Goal: Information Seeking & Learning: Learn about a topic

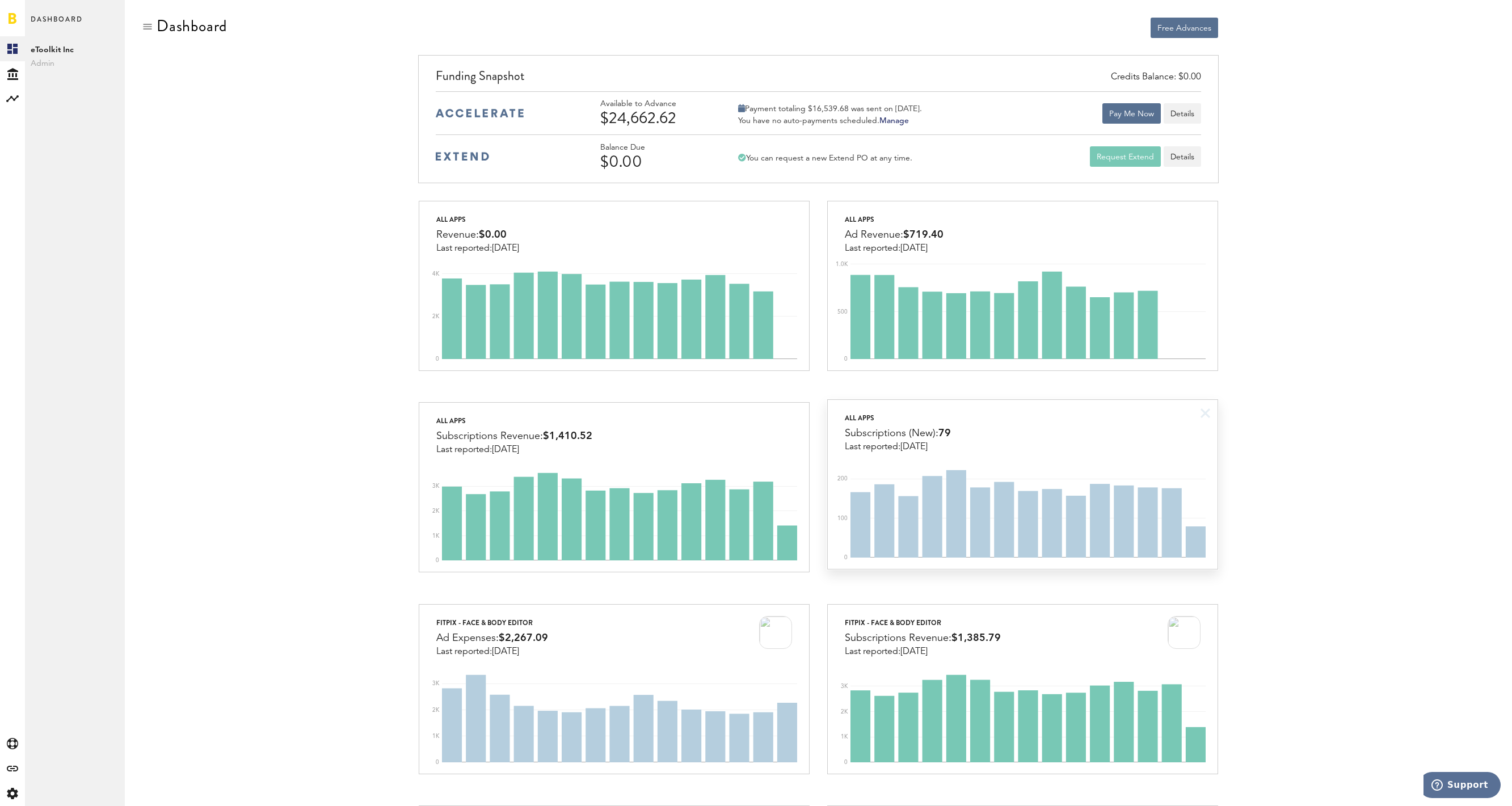
click at [1001, 420] on div "All apps Subscriptions (New): 79 Last reported: [DATE]" at bounding box center [1022, 426] width 389 height 52
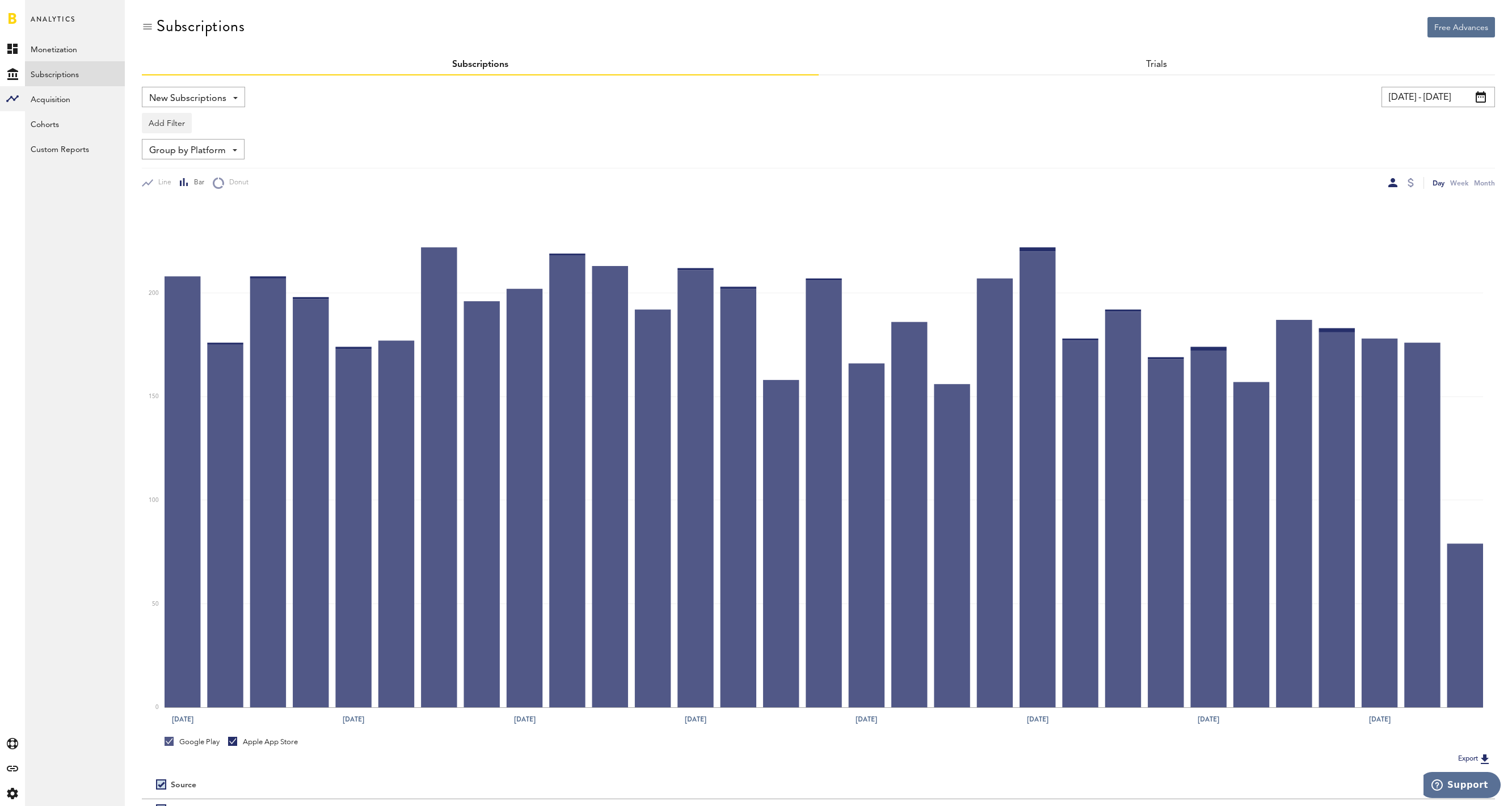
click at [1397, 96] on input "[DATE] - [DATE]" at bounding box center [1439, 97] width 114 height 20
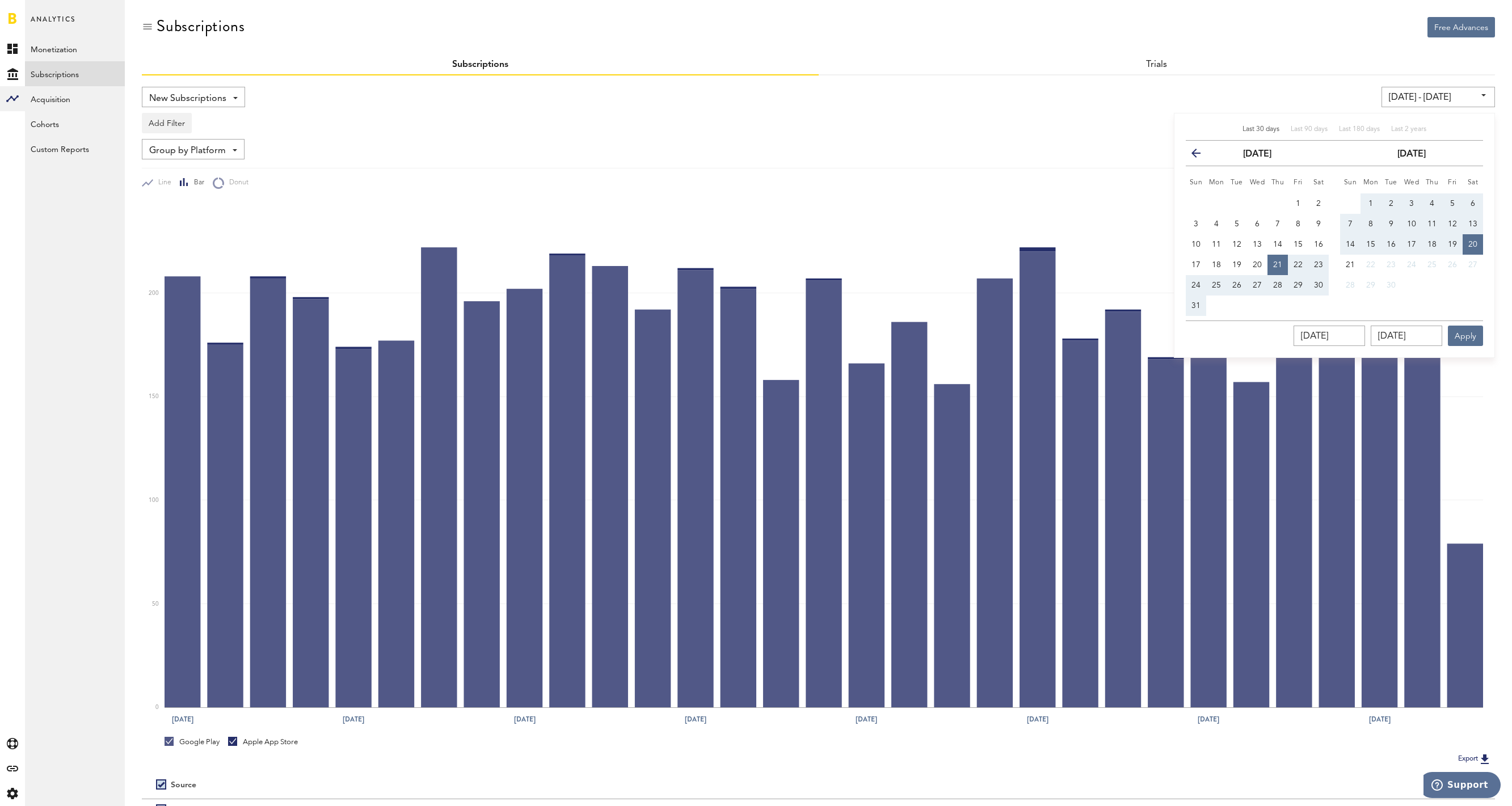
click at [1211, 28] on div "Subscriptions" at bounding box center [818, 36] width 1353 height 38
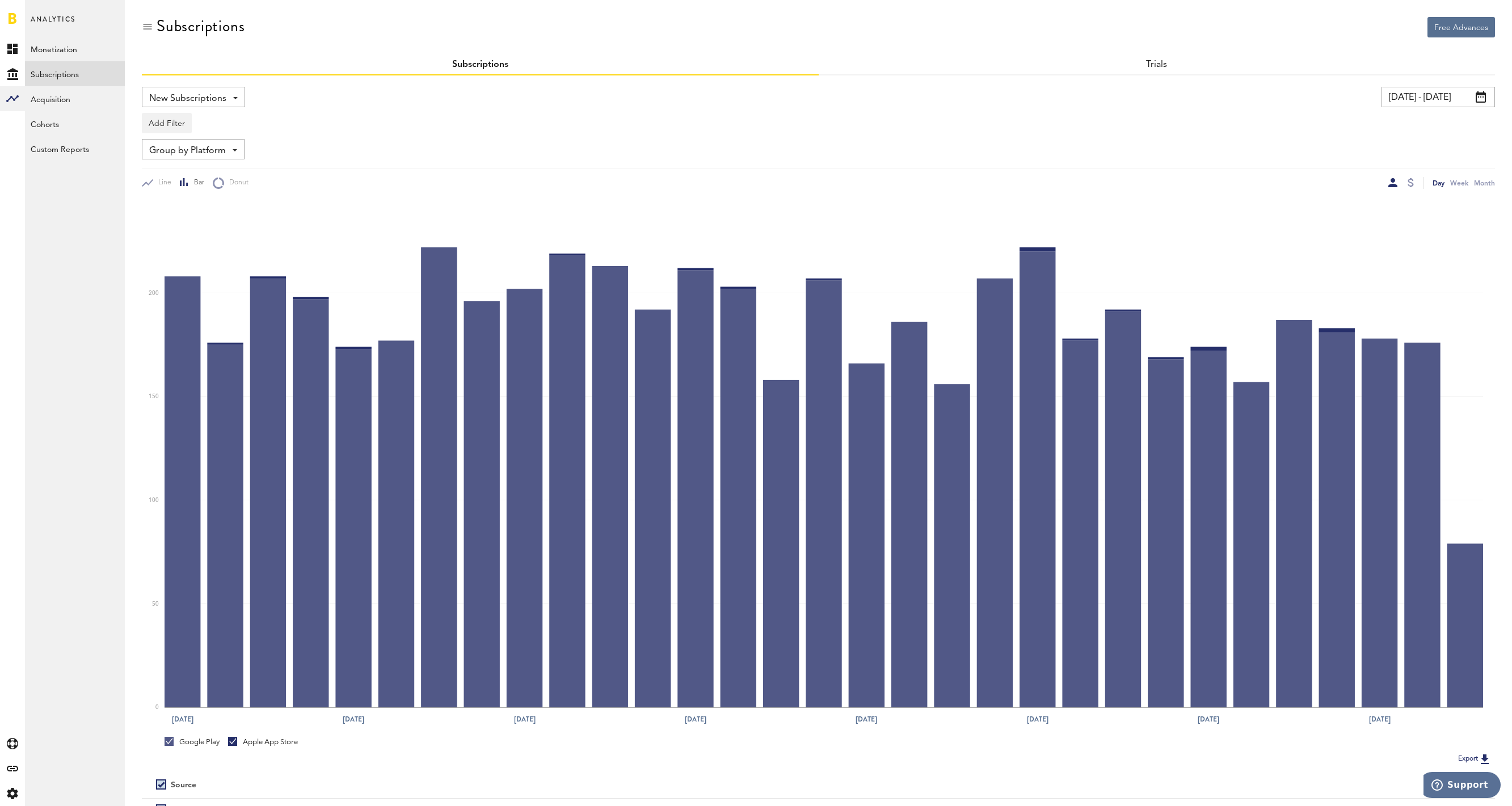
click at [1445, 102] on input "[DATE] - [DATE]" at bounding box center [1439, 97] width 114 height 20
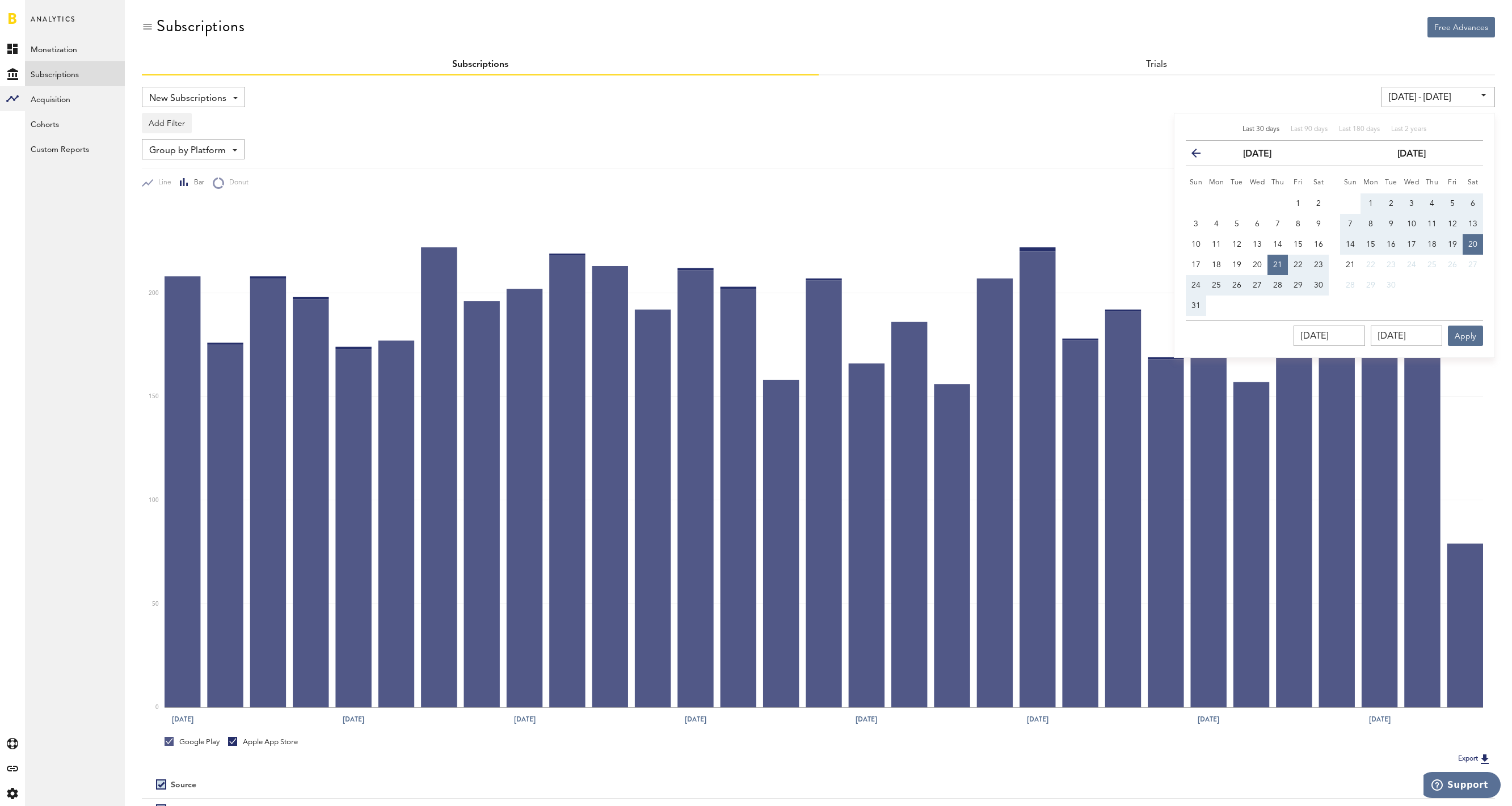
click at [1352, 244] on span "14" at bounding box center [1351, 245] width 9 height 8
type input "[DATE] - [DATE]"
type input "[DATE]"
click at [1452, 244] on span "19" at bounding box center [1452, 245] width 9 height 8
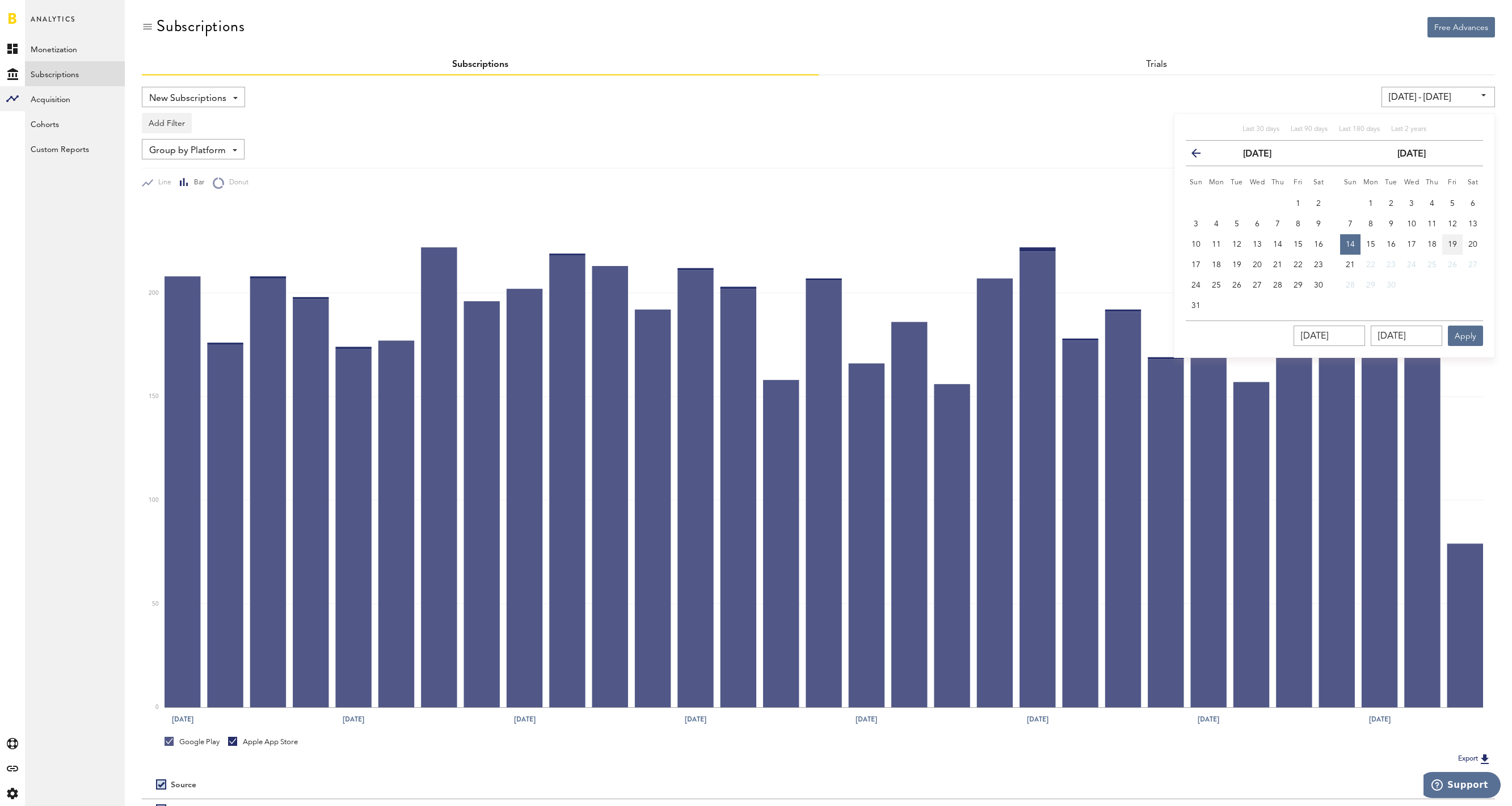
type input "[DATE] - [DATE]"
type input "[DATE]"
click at [1472, 334] on button "Apply" at bounding box center [1465, 335] width 35 height 20
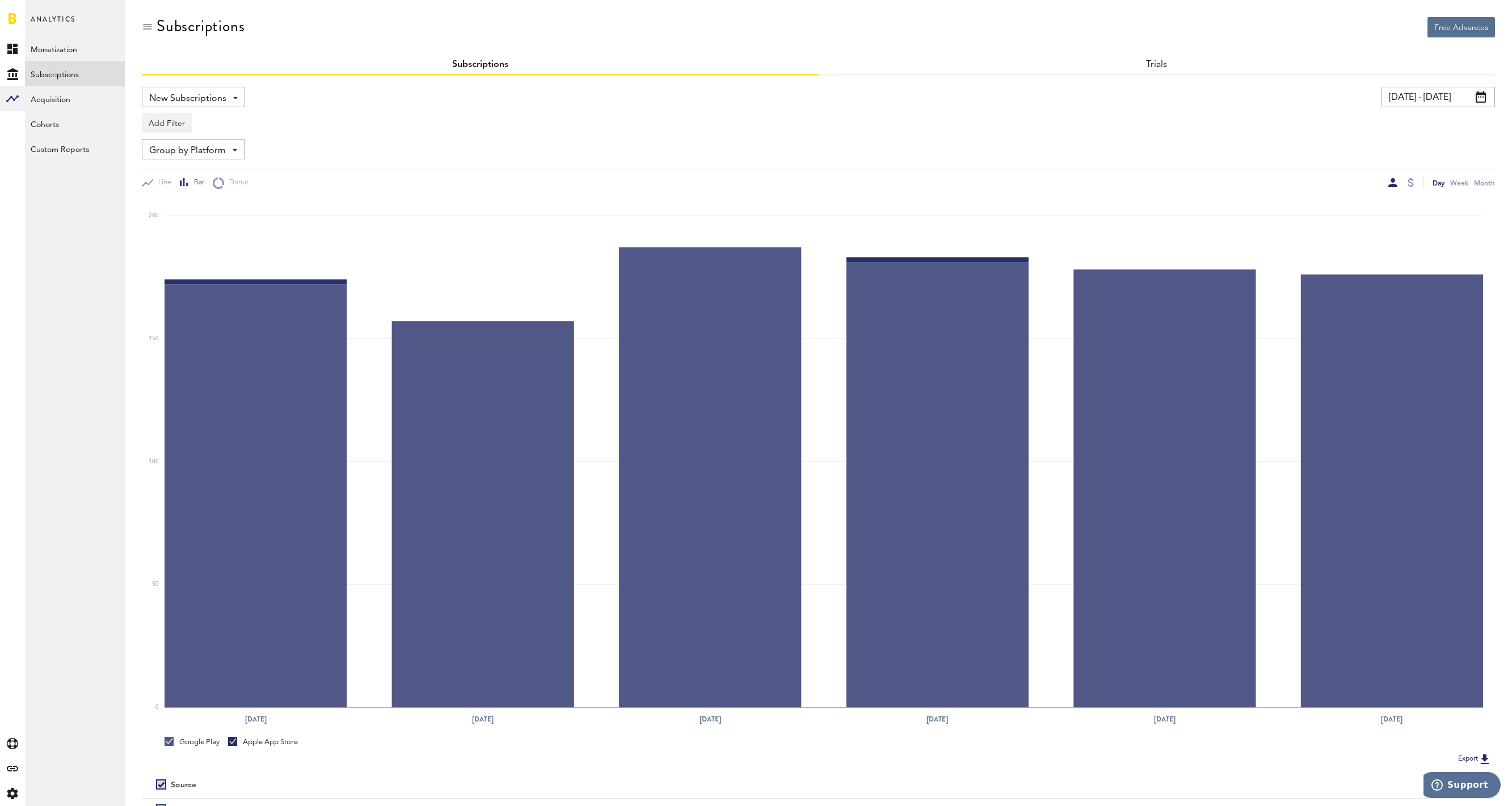
click at [193, 151] on span "Group by Platform" at bounding box center [188, 150] width 77 height 19
click at [182, 251] on span "Group by Country" at bounding box center [210, 257] width 115 height 19
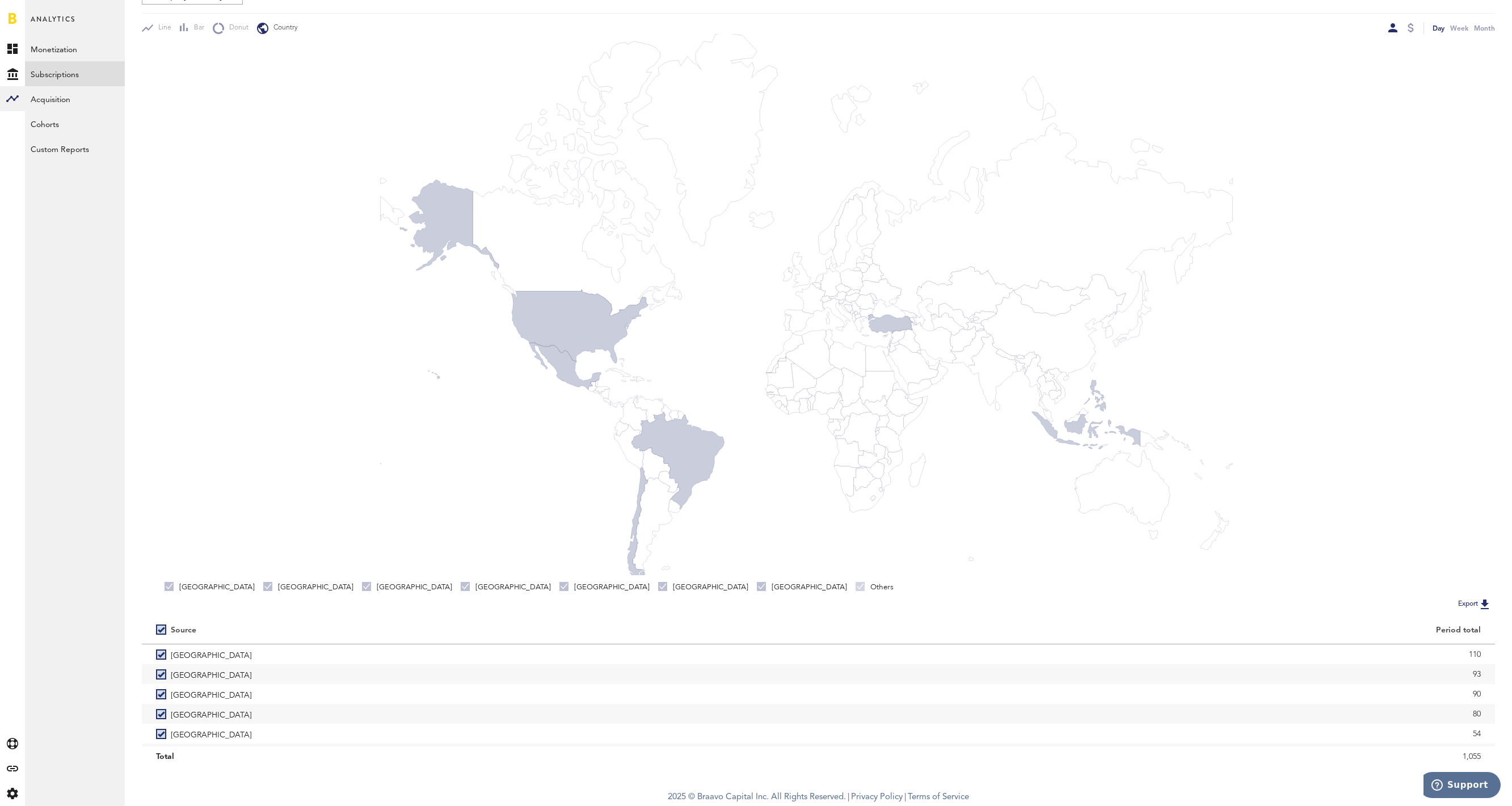
click at [1484, 606] on img at bounding box center [1485, 604] width 14 height 14
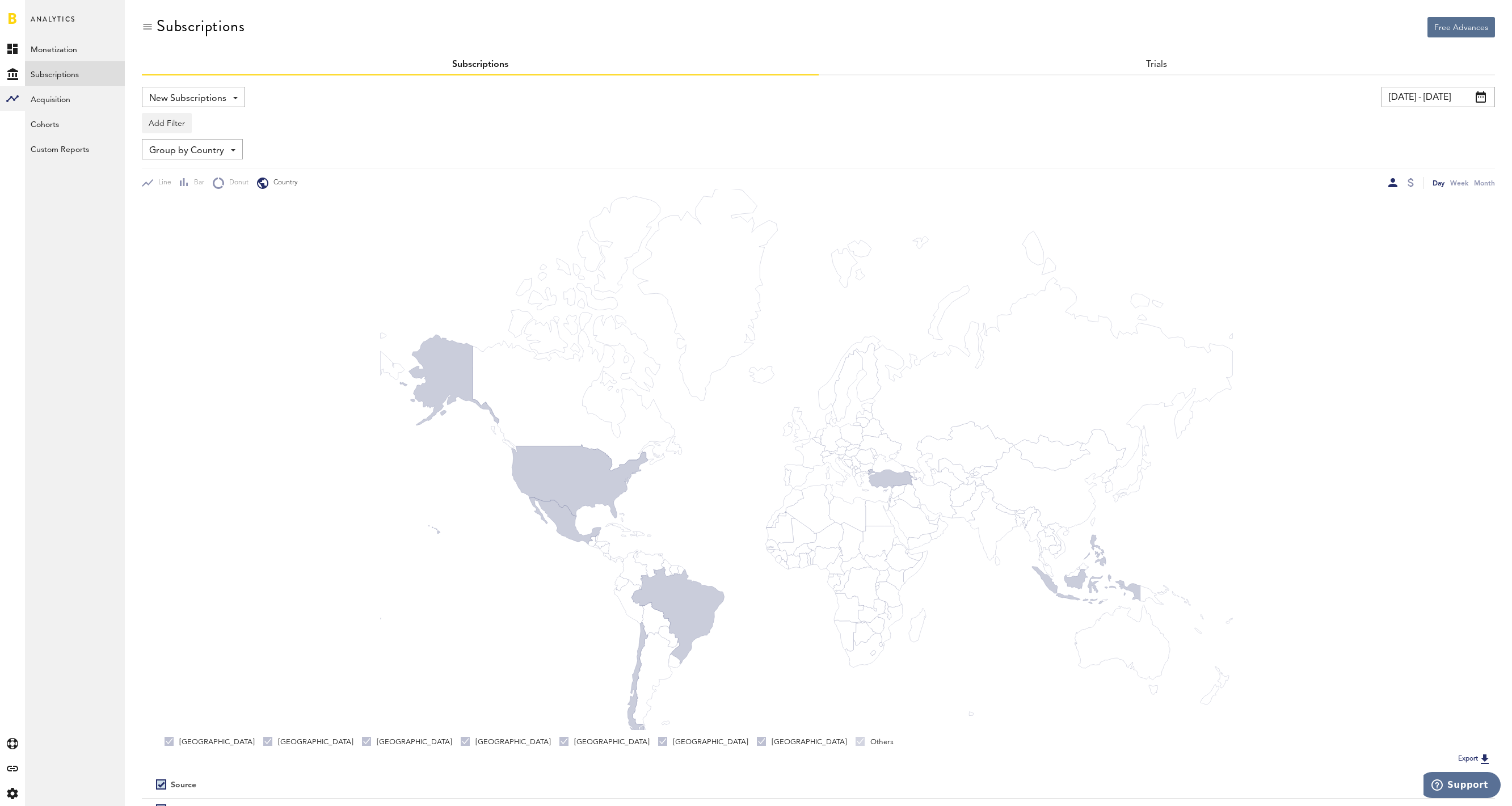
click at [1435, 100] on input "[DATE] - [DATE]" at bounding box center [1439, 97] width 114 height 20
click at [1200, 156] on icon "button" at bounding box center [1200, 156] width 0 height 0
click at [1199, 309] on span "31" at bounding box center [1196, 305] width 9 height 8
type input "[DATE] - [DATE]"
type input "[DATE]"
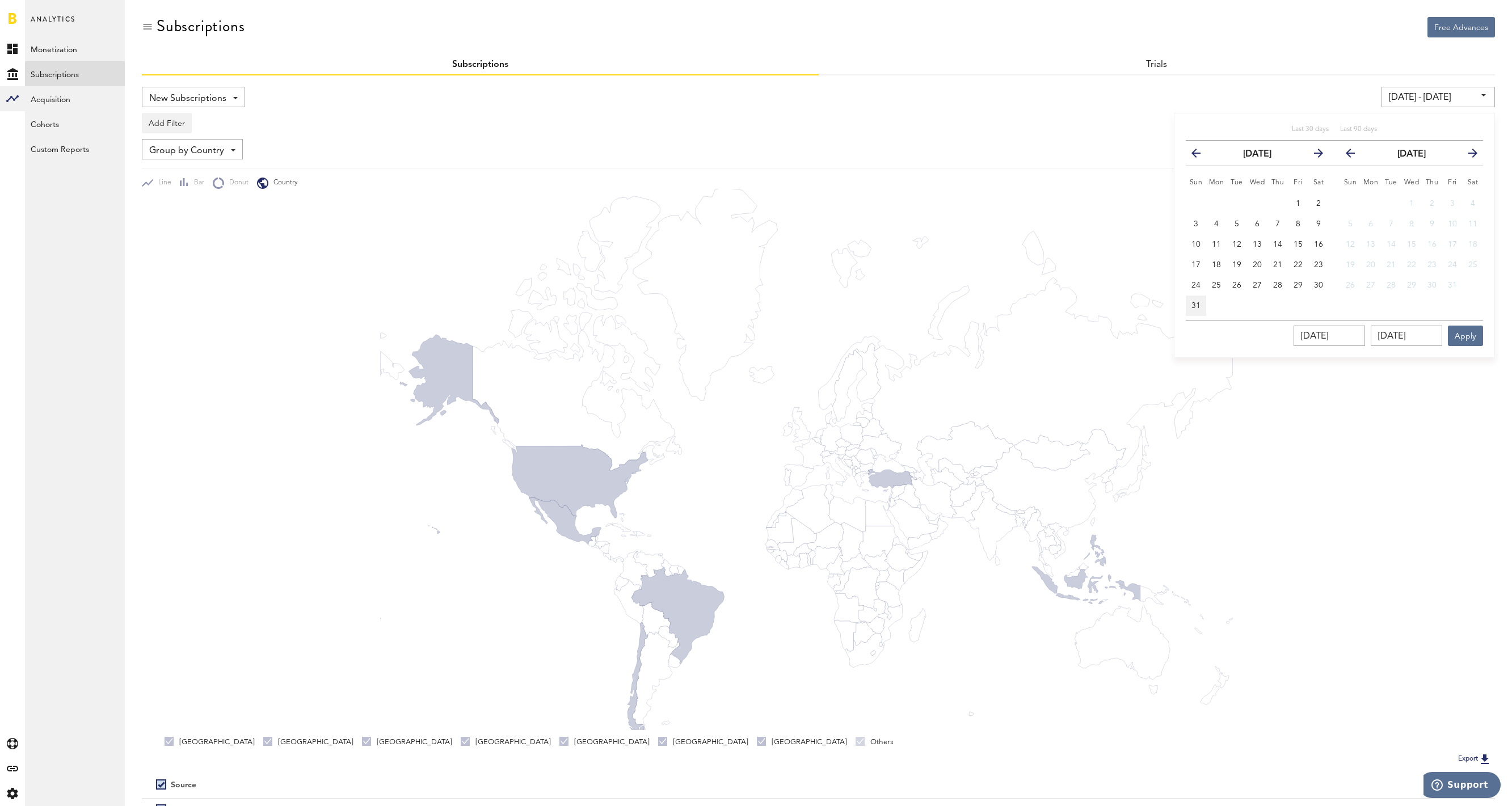
type input "[DATE]"
click at [1355, 156] on icon "button" at bounding box center [1355, 156] width 0 height 0
click at [1456, 202] on button "5" at bounding box center [1452, 203] width 20 height 20
type input "[DATE] - [DATE]"
type input "[DATE]"
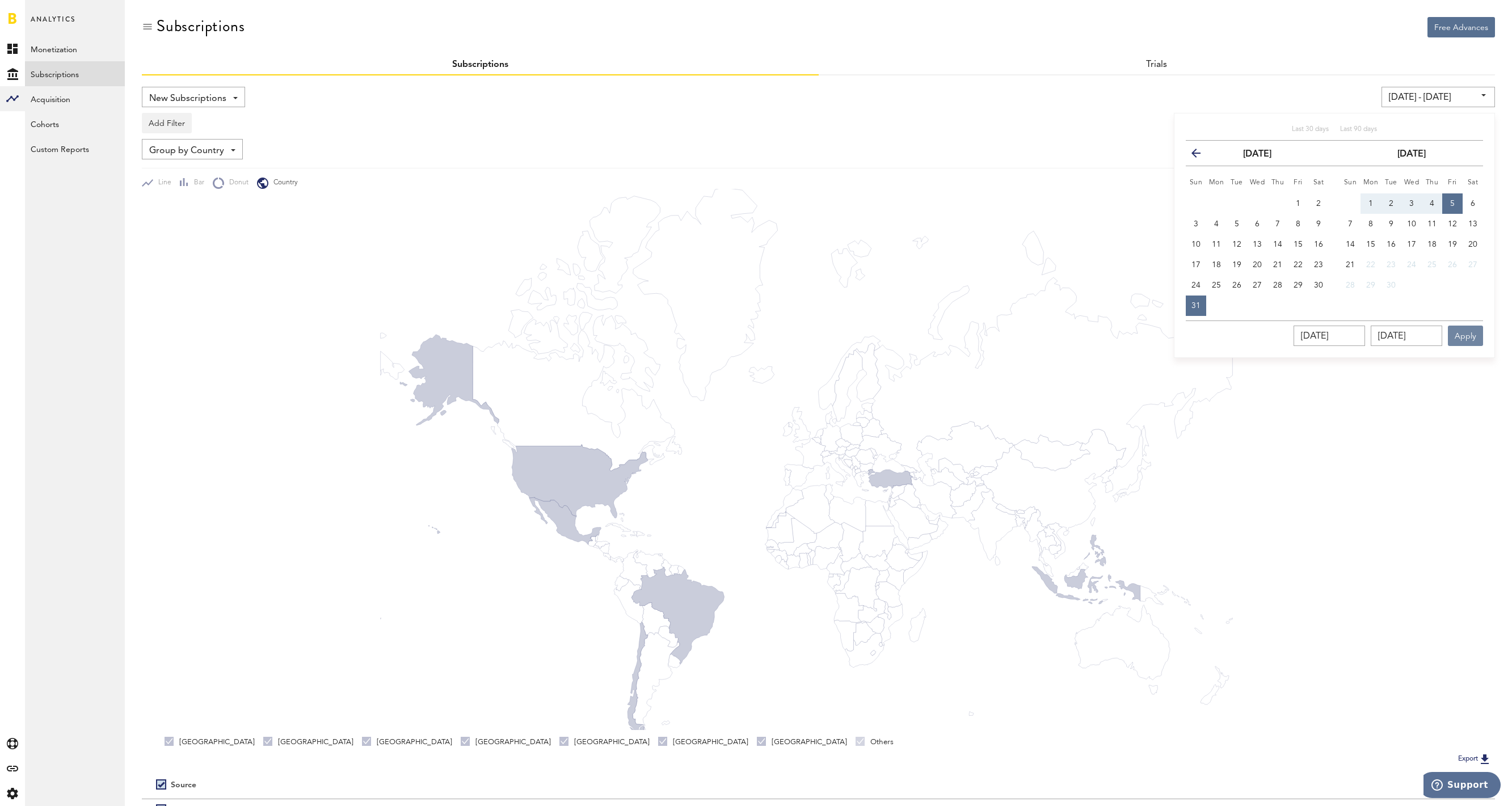
click at [1465, 335] on button "Apply" at bounding box center [1465, 335] width 35 height 20
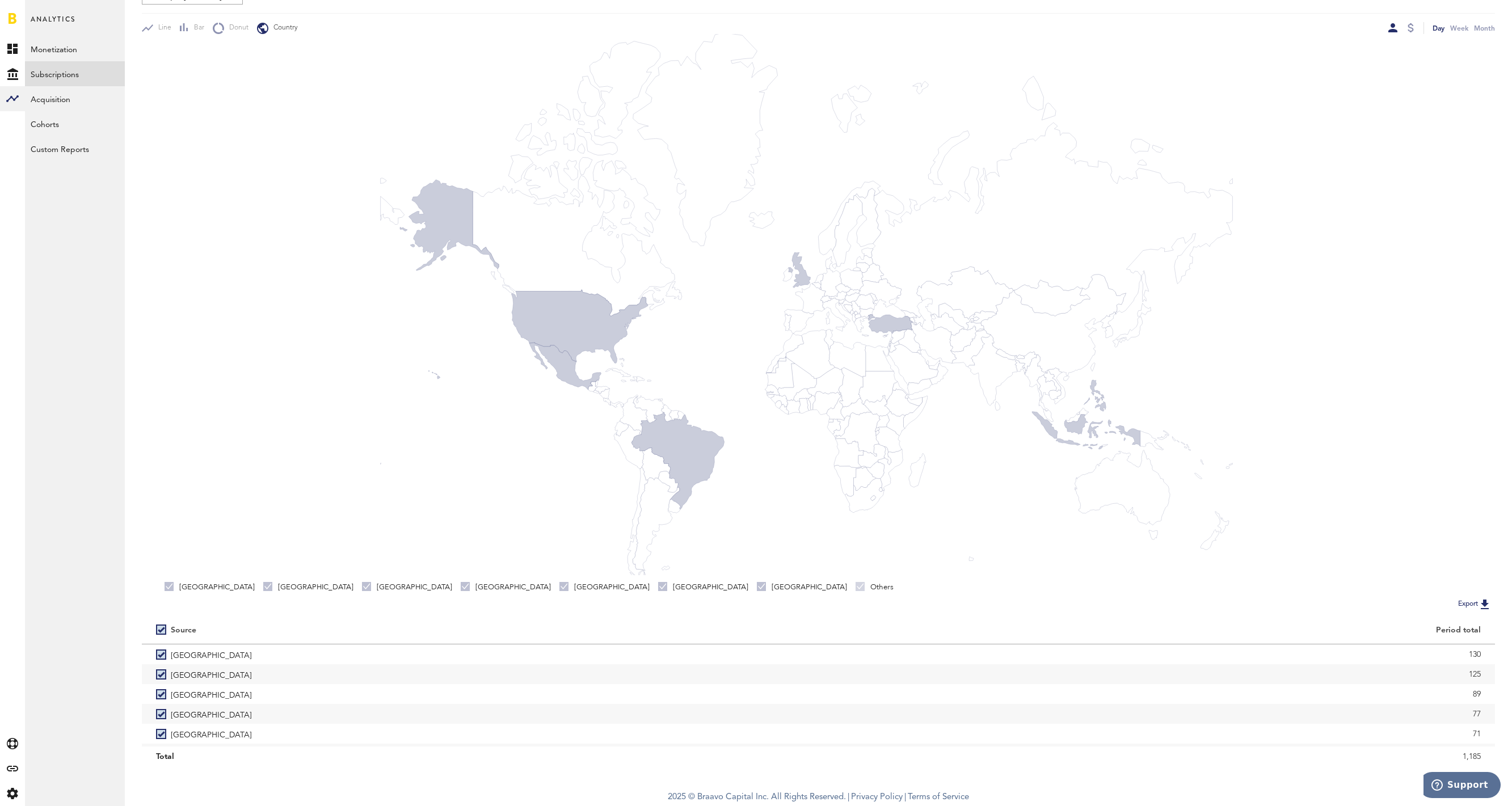
scroll to position [157, 0]
click at [1485, 605] on img at bounding box center [1485, 604] width 14 height 14
click at [4, 14] on div at bounding box center [12, 18] width 25 height 37
click at [10, 16] on link at bounding box center [12, 18] width 8 height 11
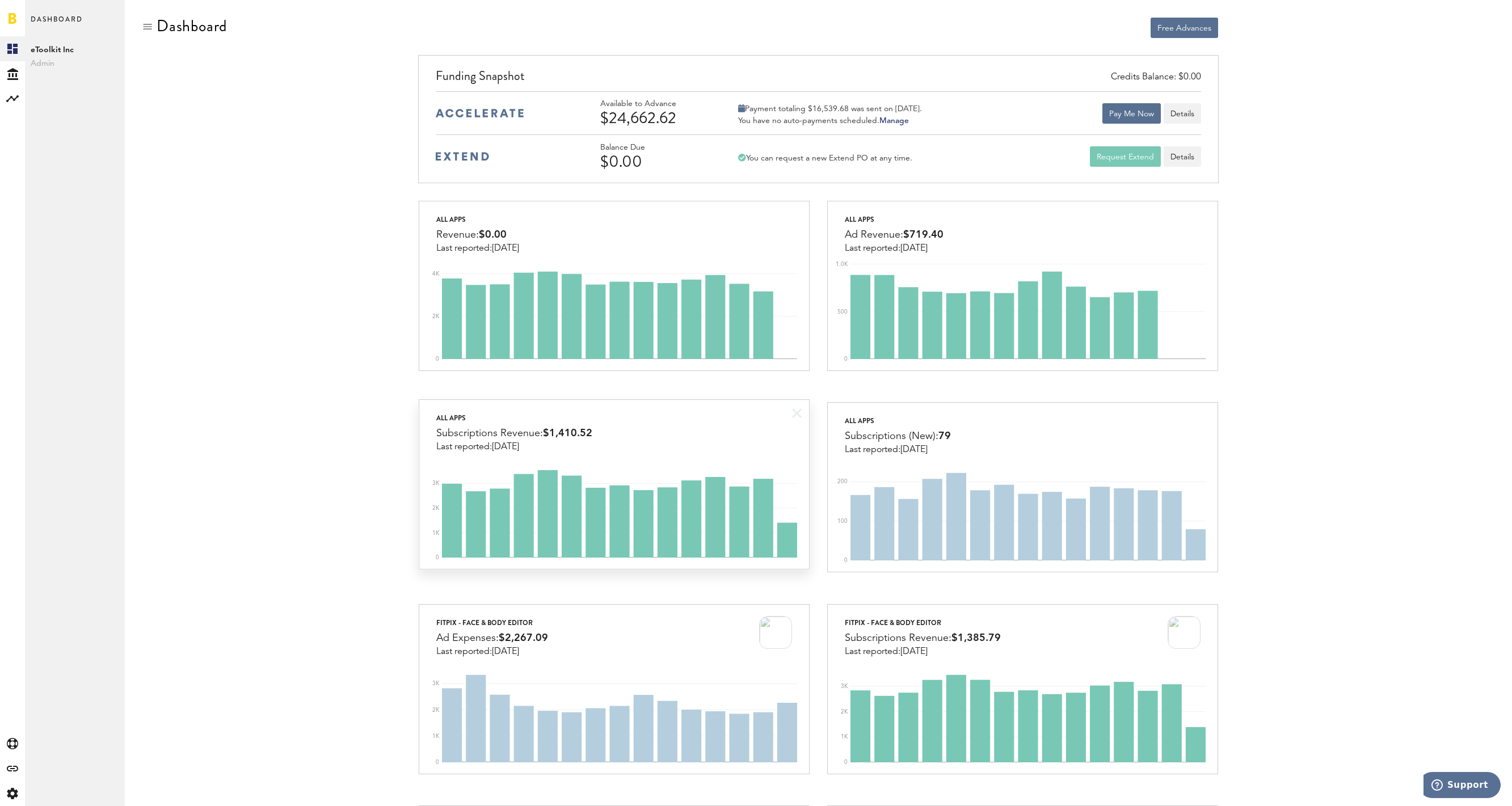
click at [729, 430] on div "All apps Subscriptions Revenue: $1,410.52 Last reported: [DATE]" at bounding box center [614, 426] width 389 height 52
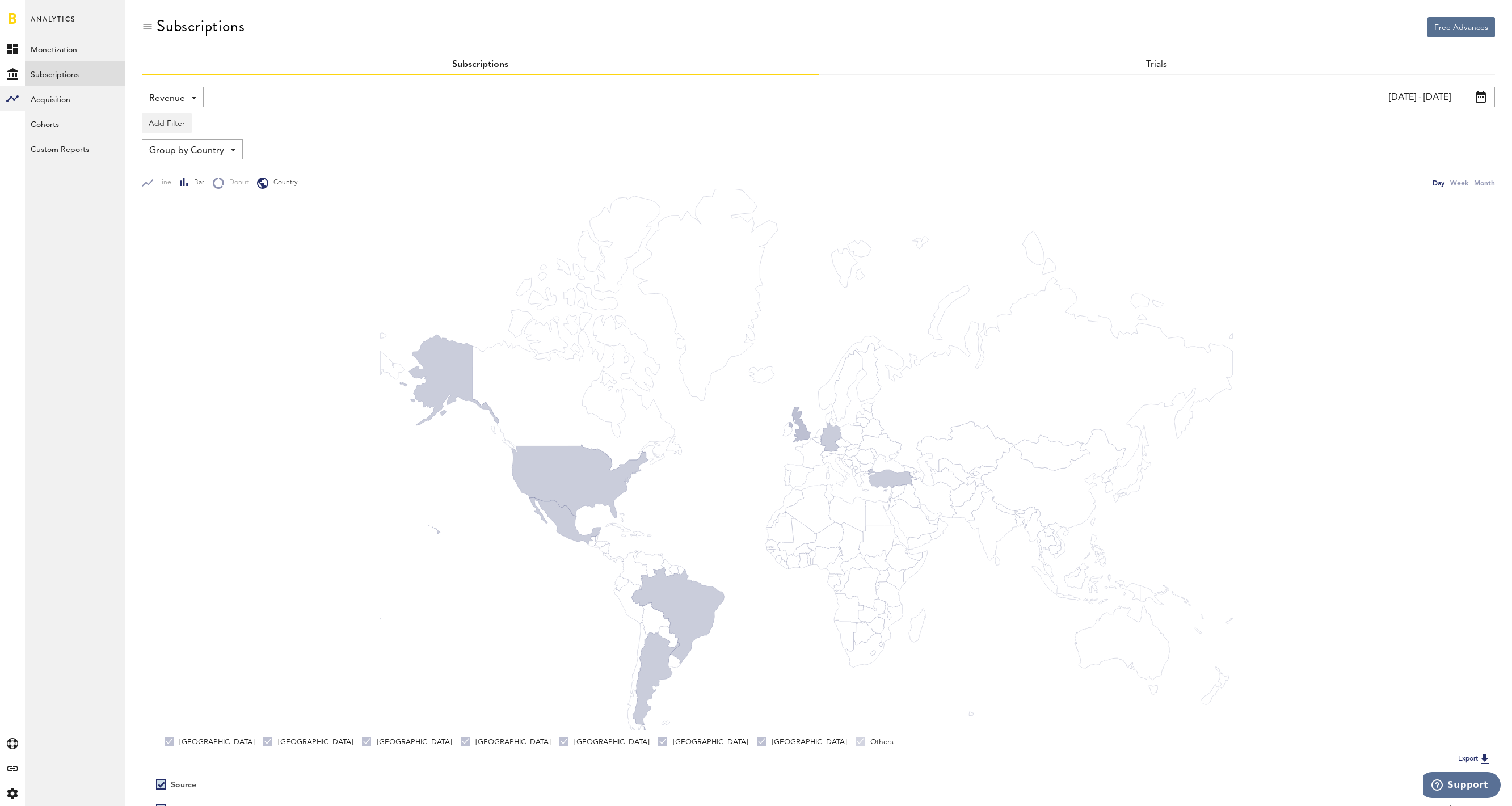
click at [190, 181] on span "Bar" at bounding box center [196, 182] width 16 height 10
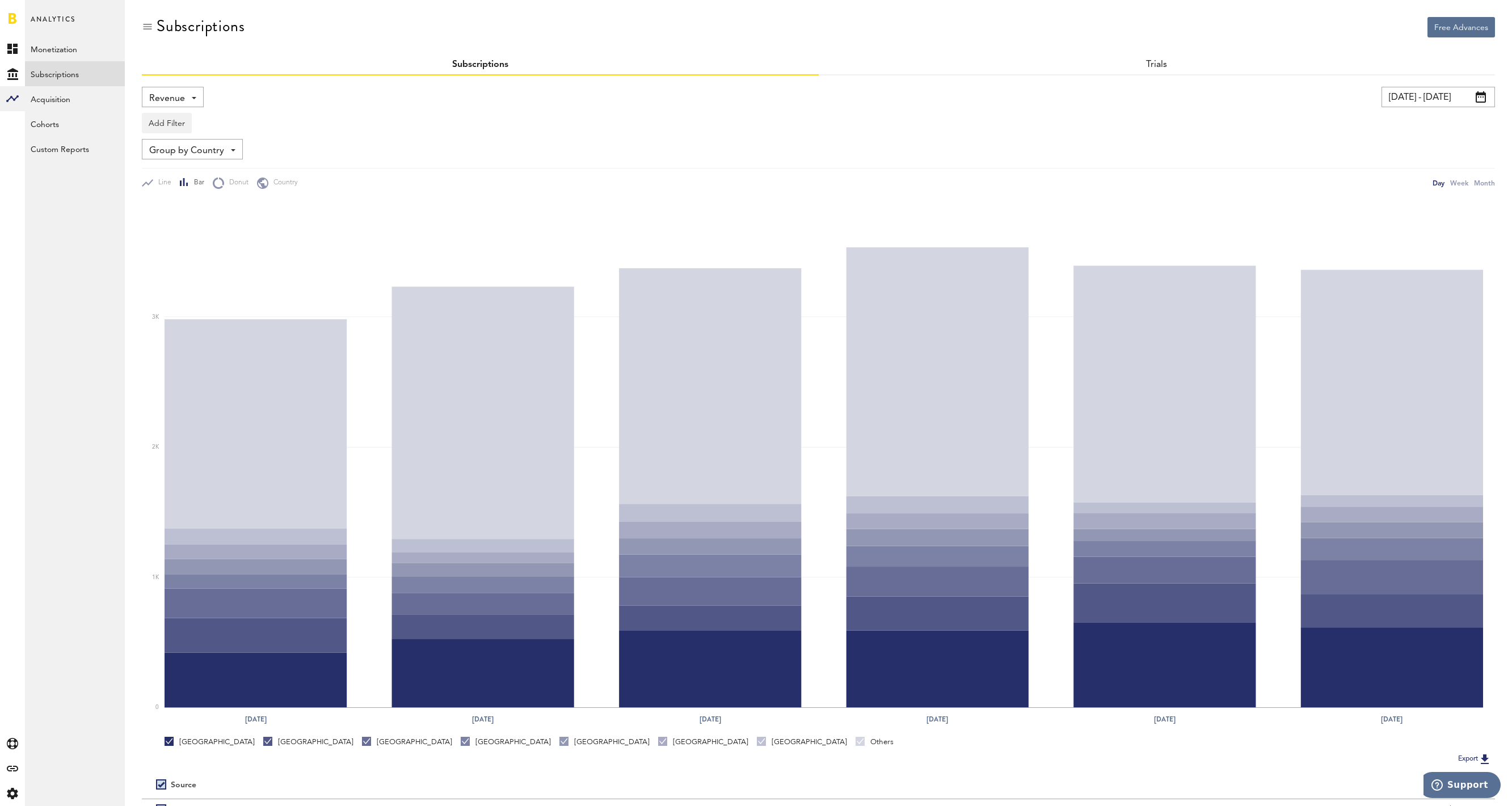
click at [193, 153] on span "Group by Country" at bounding box center [187, 150] width 75 height 19
click at [193, 173] on span "Group by Platform" at bounding box center [210, 175] width 115 height 19
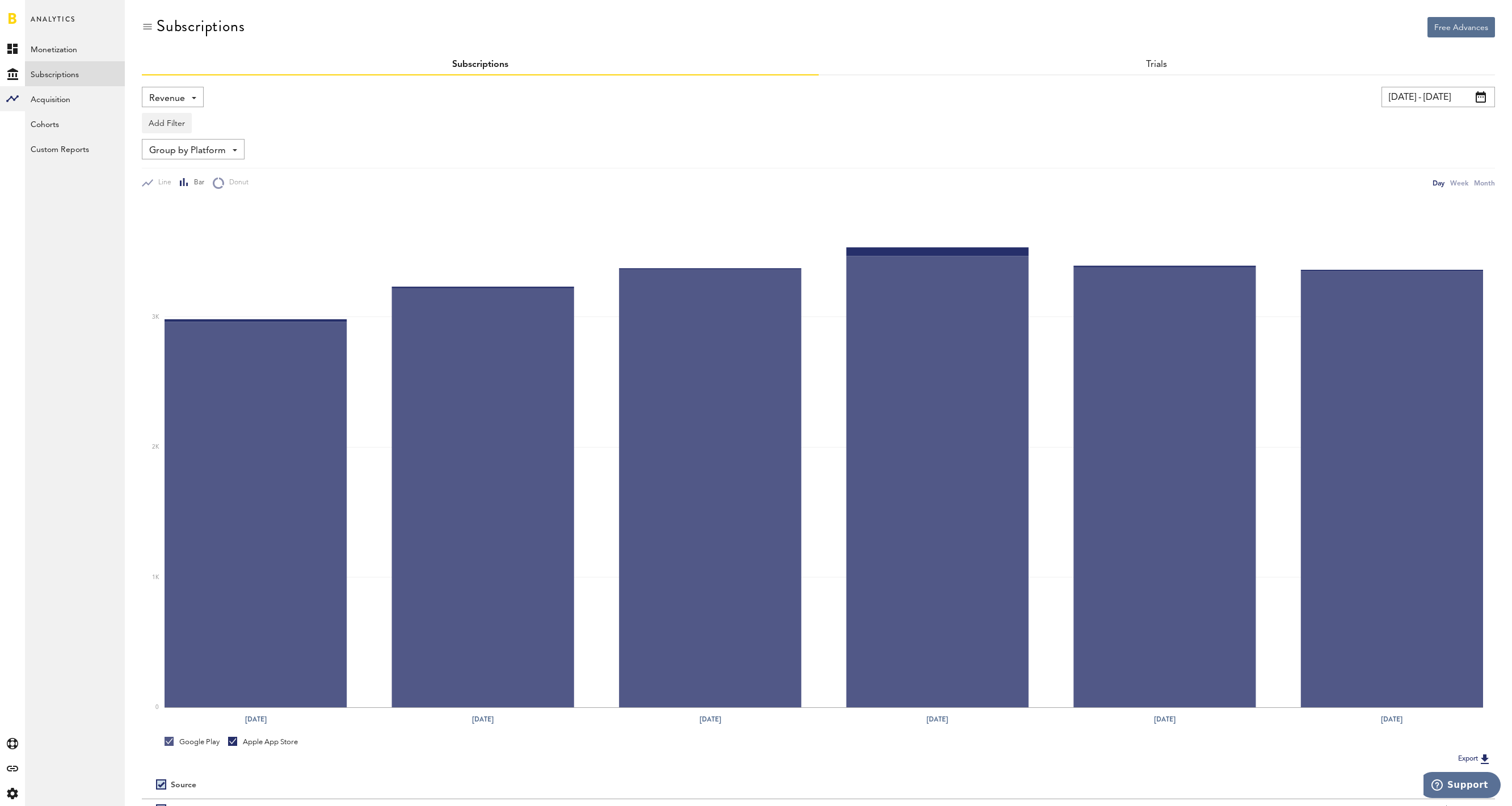
click at [180, 146] on span "Group by Platform" at bounding box center [188, 150] width 77 height 19
click at [185, 201] on span "Group by App" at bounding box center [210, 196] width 115 height 19
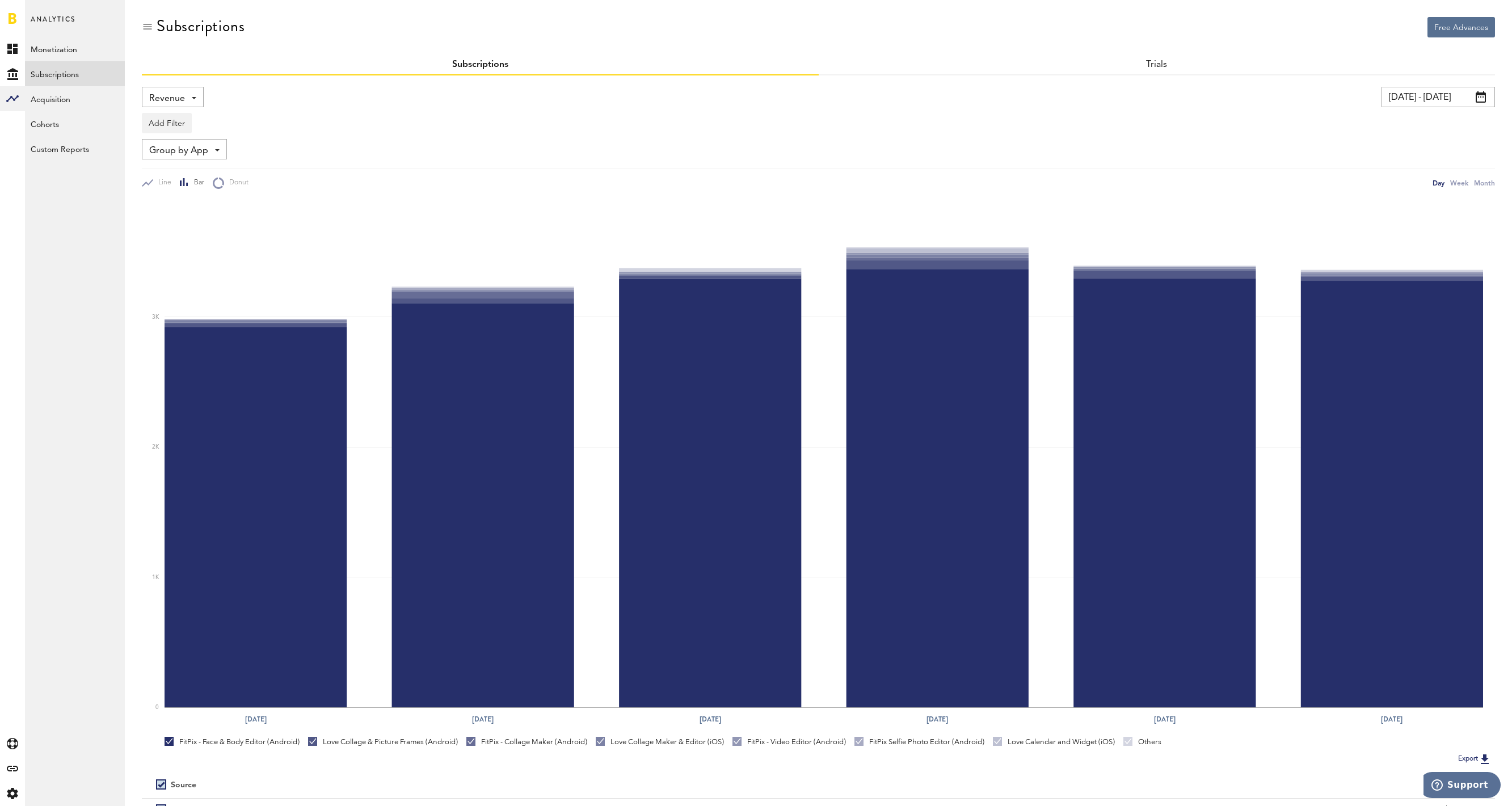
click at [1418, 94] on input "[DATE] - [DATE]" at bounding box center [1439, 97] width 114 height 20
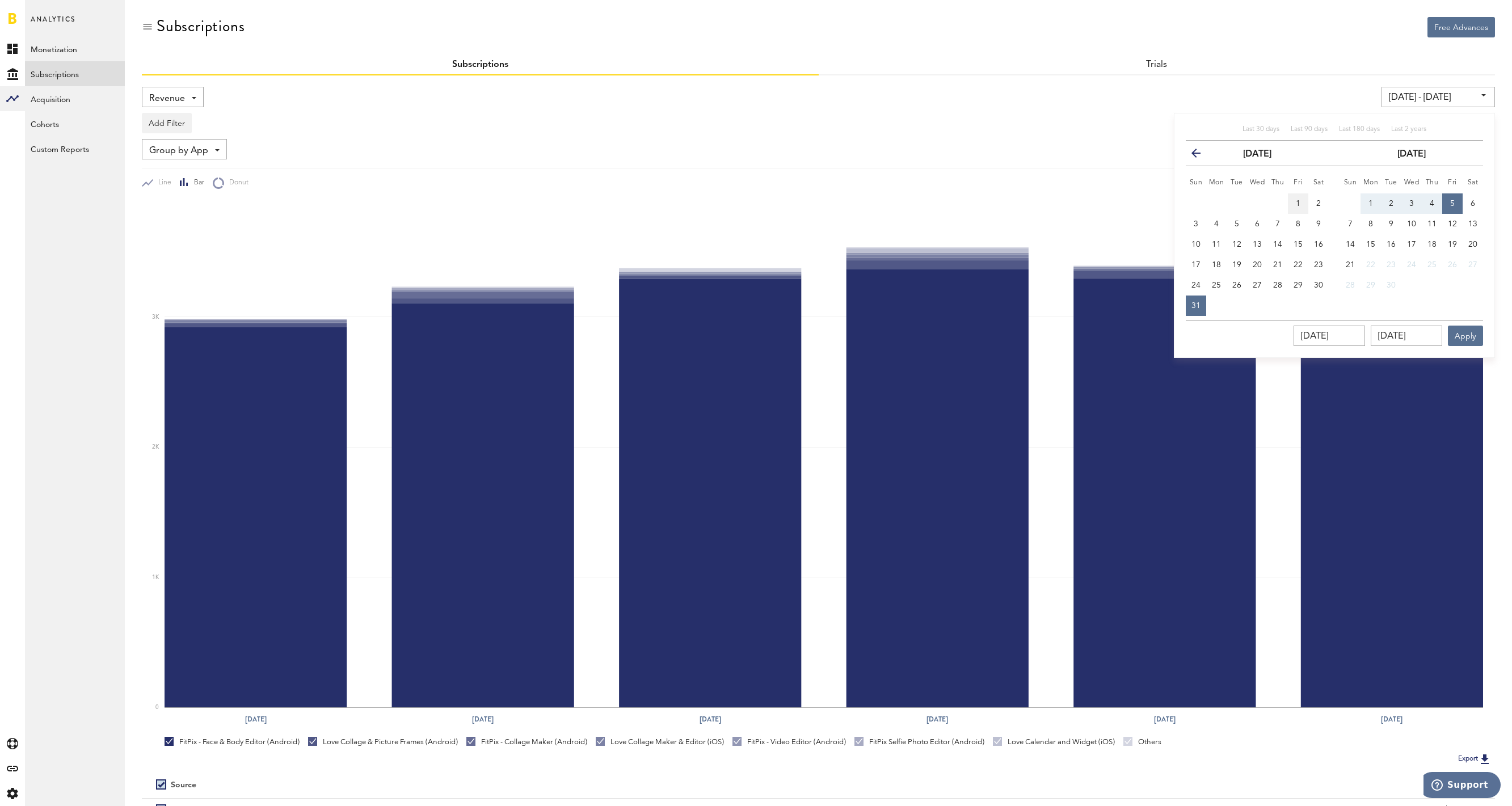
click at [1292, 199] on button "1" at bounding box center [1298, 203] width 20 height 20
type input "[DATE] - [DATE]"
type input "[DATE]"
click at [1339, 261] on td "21" at bounding box center [1344, 265] width 32 height 20
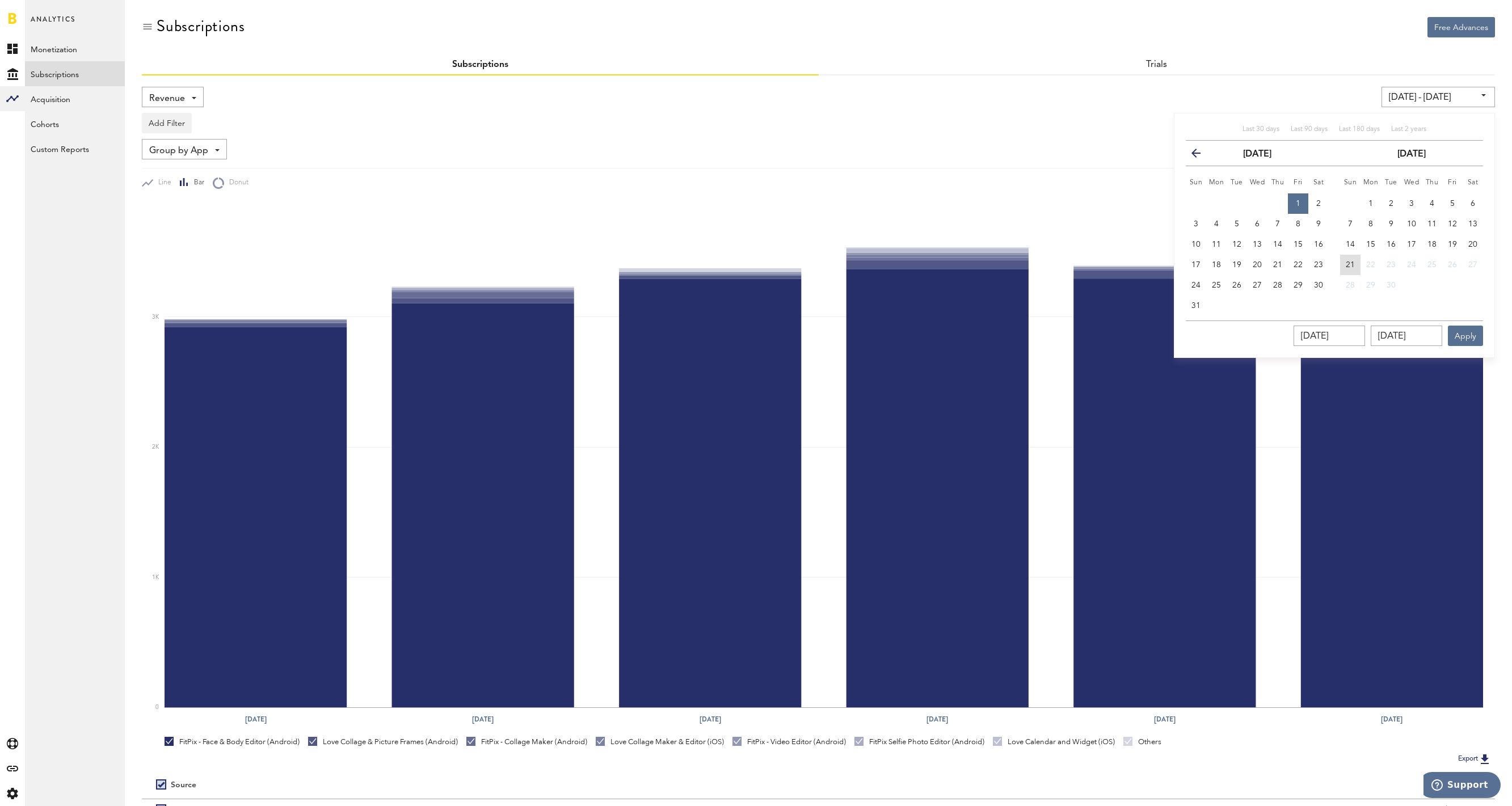
drag, startPoint x: 1349, startPoint y: 264, endPoint x: 1404, endPoint y: 310, distance: 71.7
click at [1350, 264] on span "21" at bounding box center [1351, 265] width 9 height 8
type input "[DATE] - [DATE]"
type input "[DATE]"
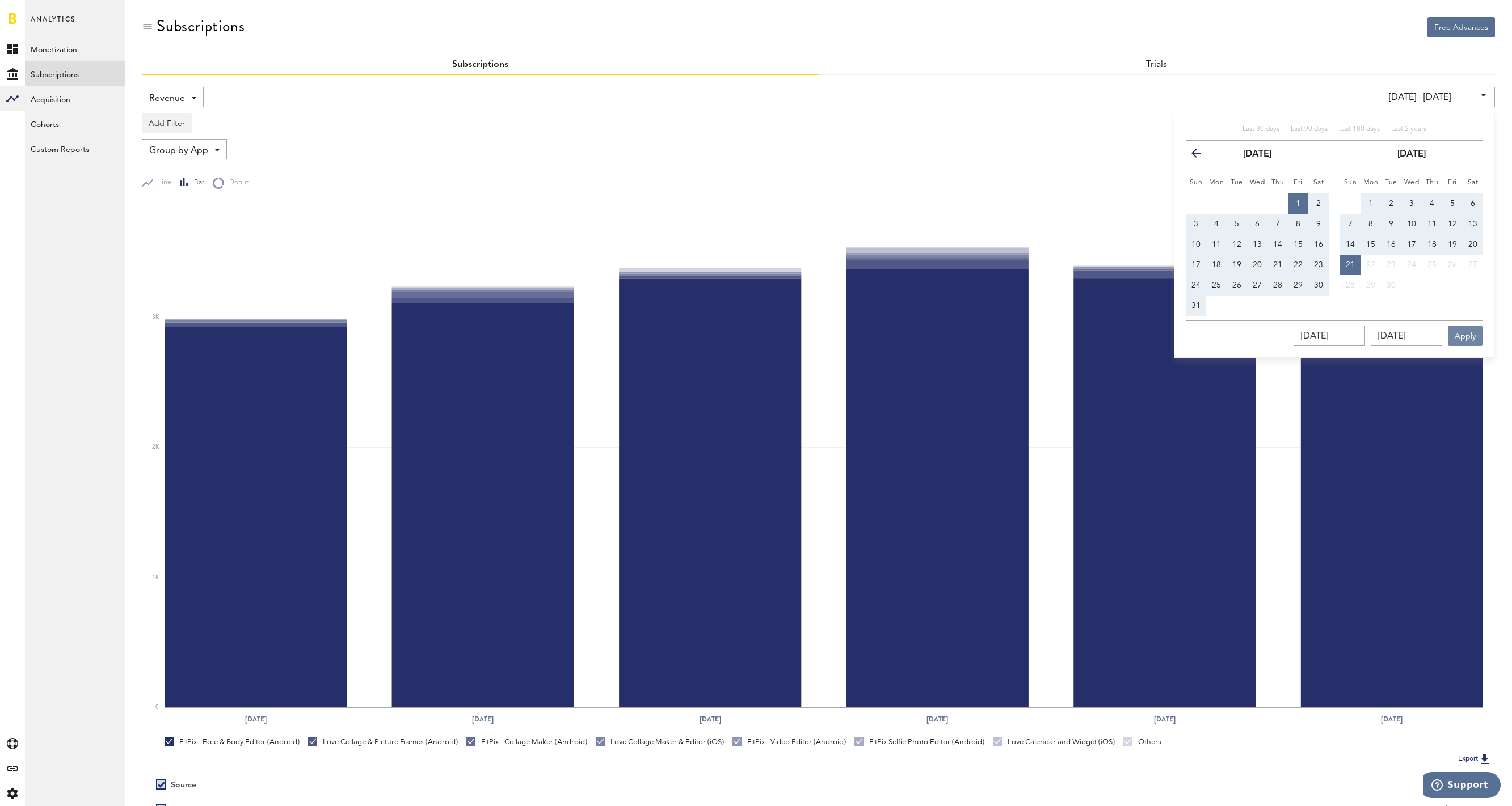
click at [1472, 342] on button "Apply" at bounding box center [1465, 335] width 35 height 20
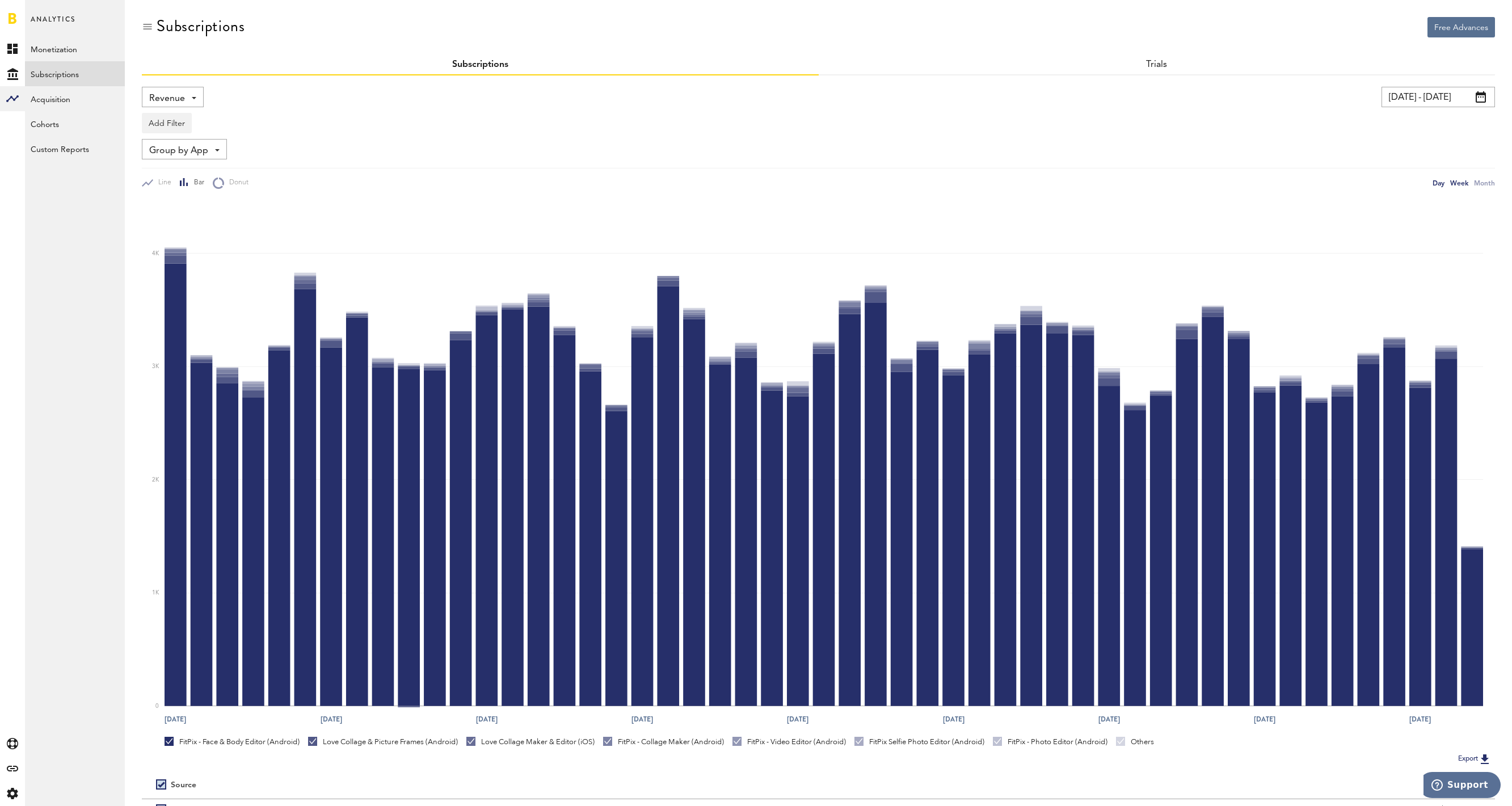
click at [1463, 184] on div "Week" at bounding box center [1460, 182] width 18 height 12
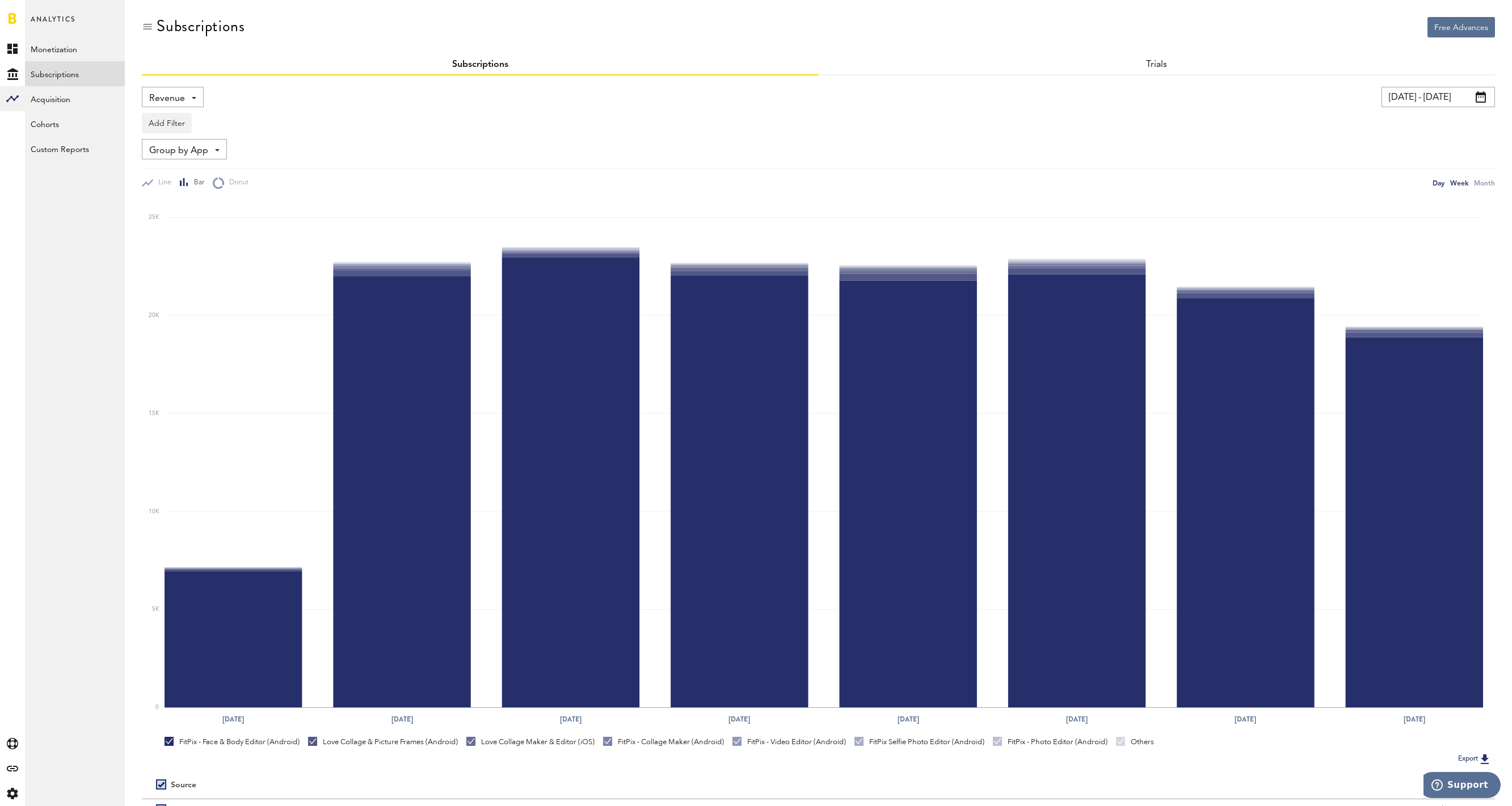
click at [1437, 181] on div "Day" at bounding box center [1438, 182] width 12 height 12
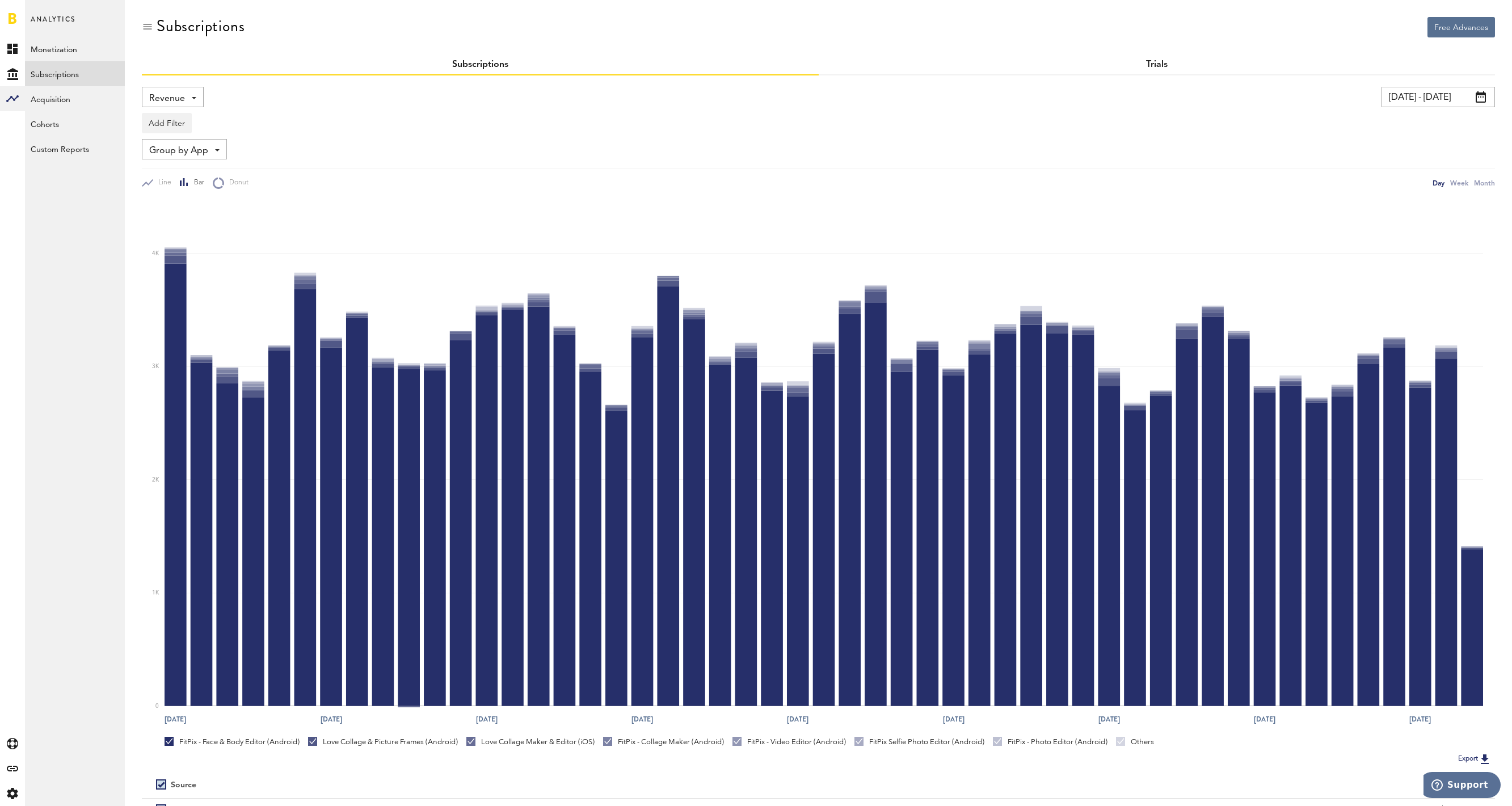
click at [1157, 63] on link "Trials" at bounding box center [1157, 65] width 22 height 9
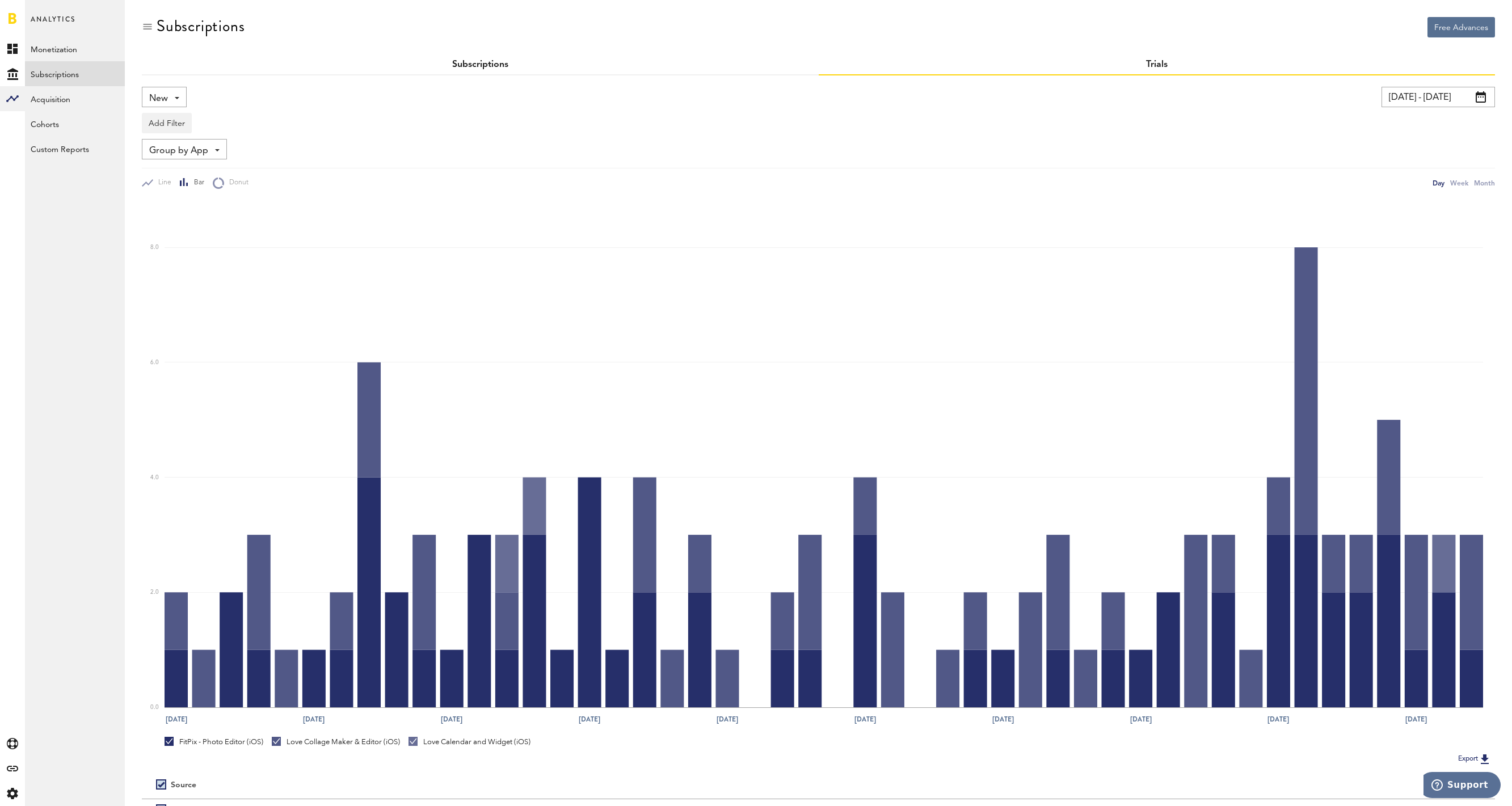
click at [496, 68] on link "Subscriptions" at bounding box center [479, 65] width 56 height 9
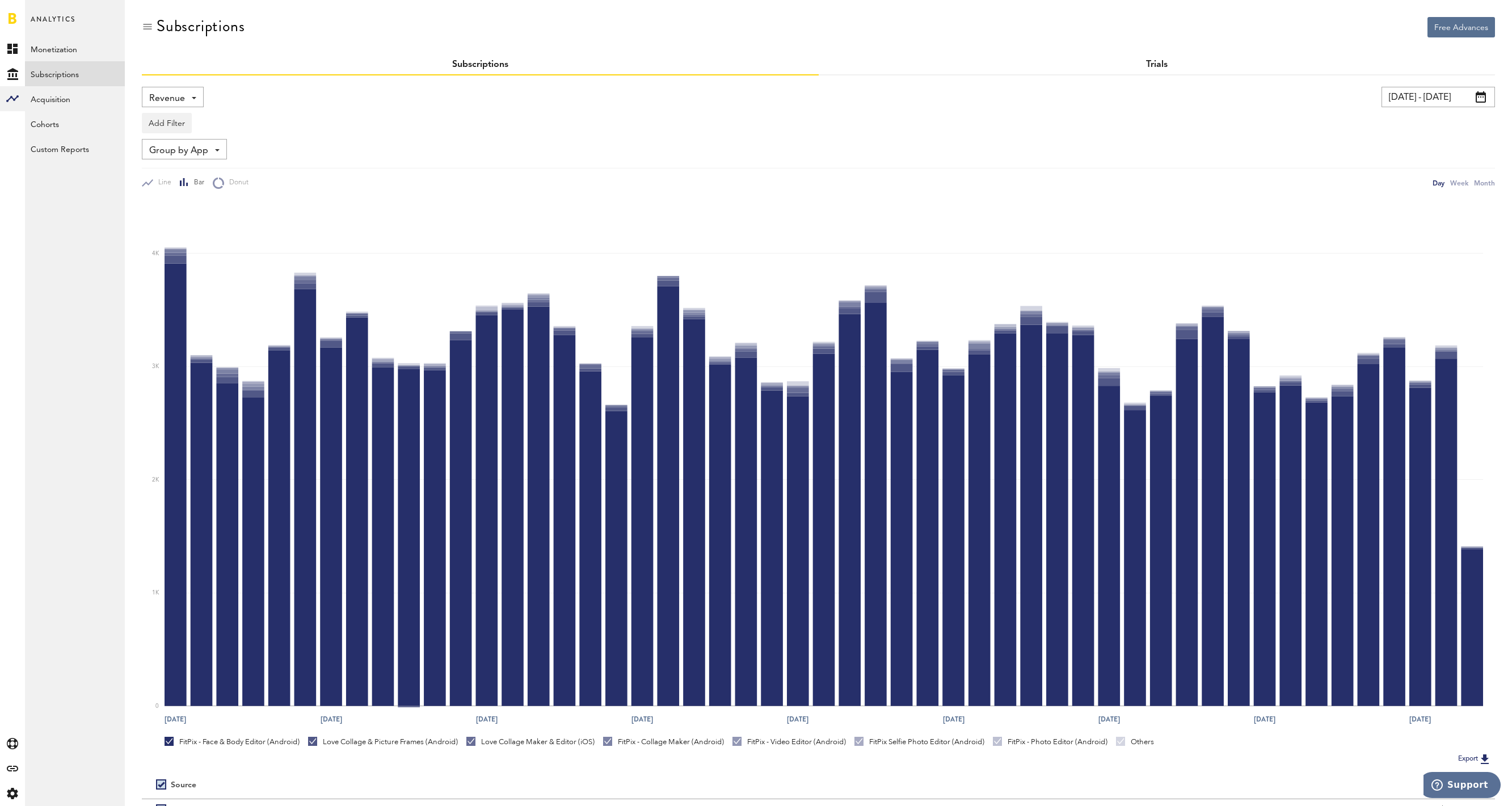
click at [1149, 68] on link "Trials" at bounding box center [1157, 65] width 22 height 9
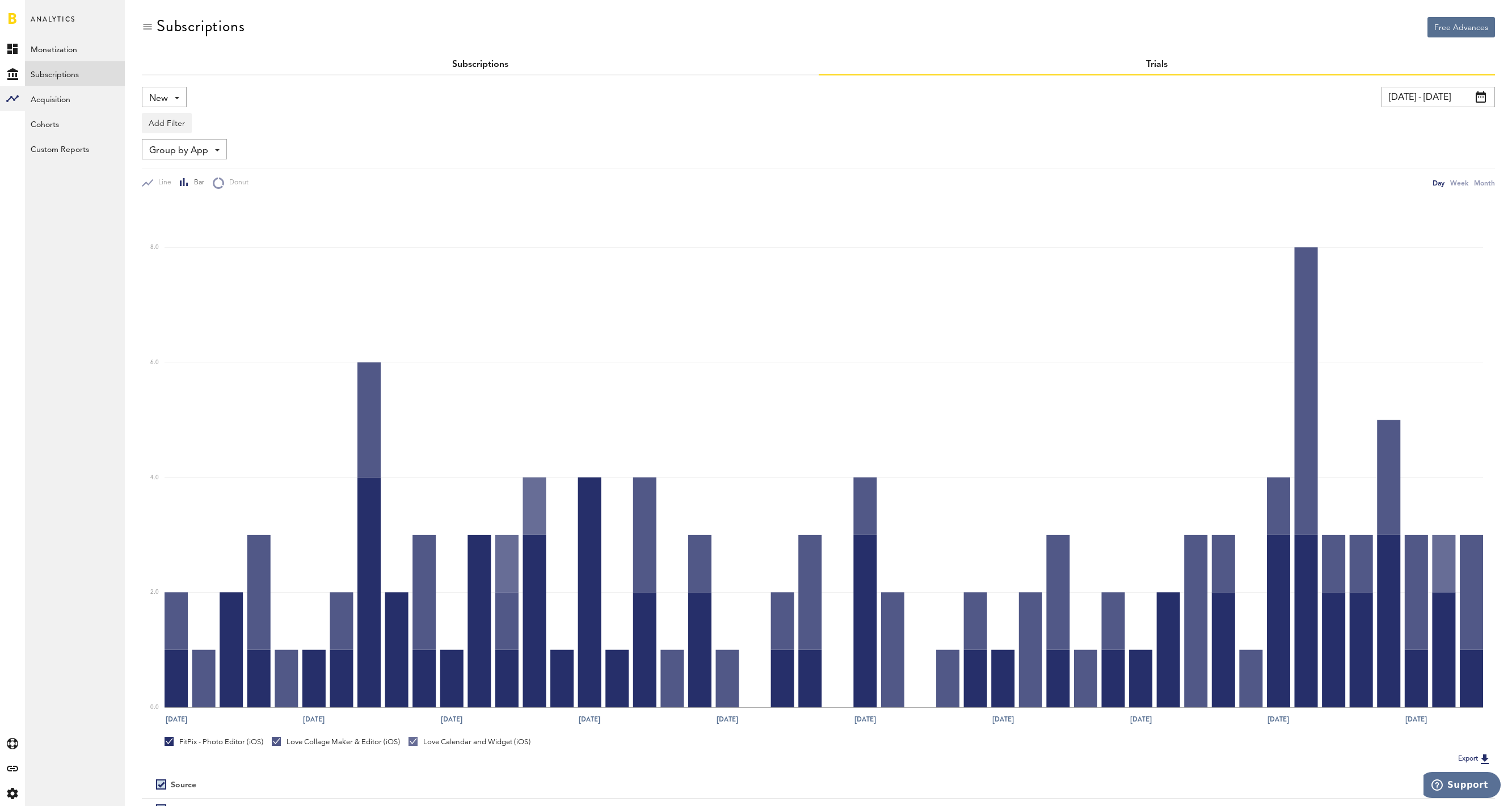
click at [487, 68] on link "Subscriptions" at bounding box center [479, 65] width 56 height 9
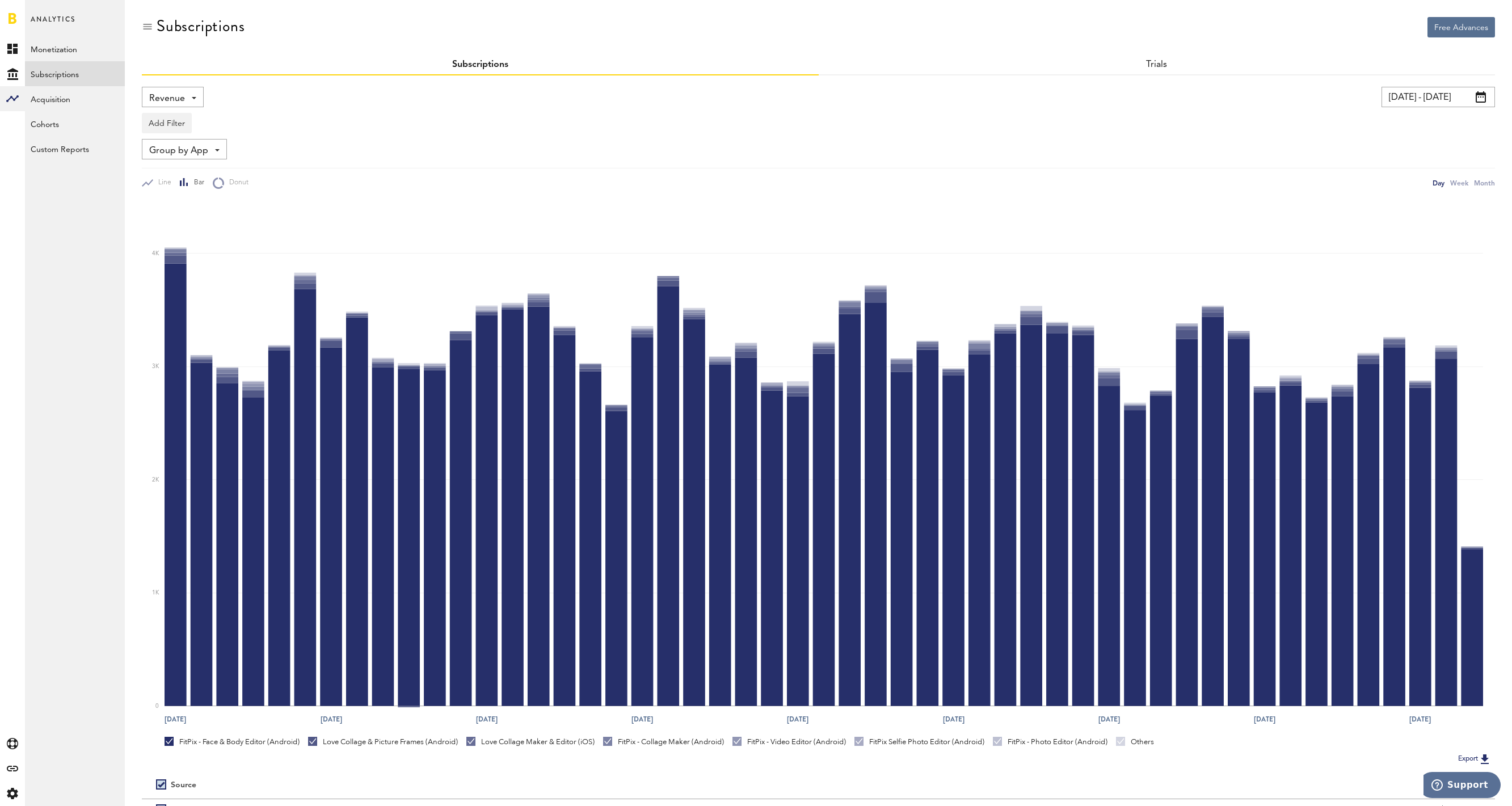
click at [192, 100] on div "Revenue Revenue MRR Actives Trial Status Billing Retries New Subscriptions Rene…" at bounding box center [172, 97] width 61 height 20
click at [193, 224] on span "New Subscriptions" at bounding box center [211, 220] width 115 height 19
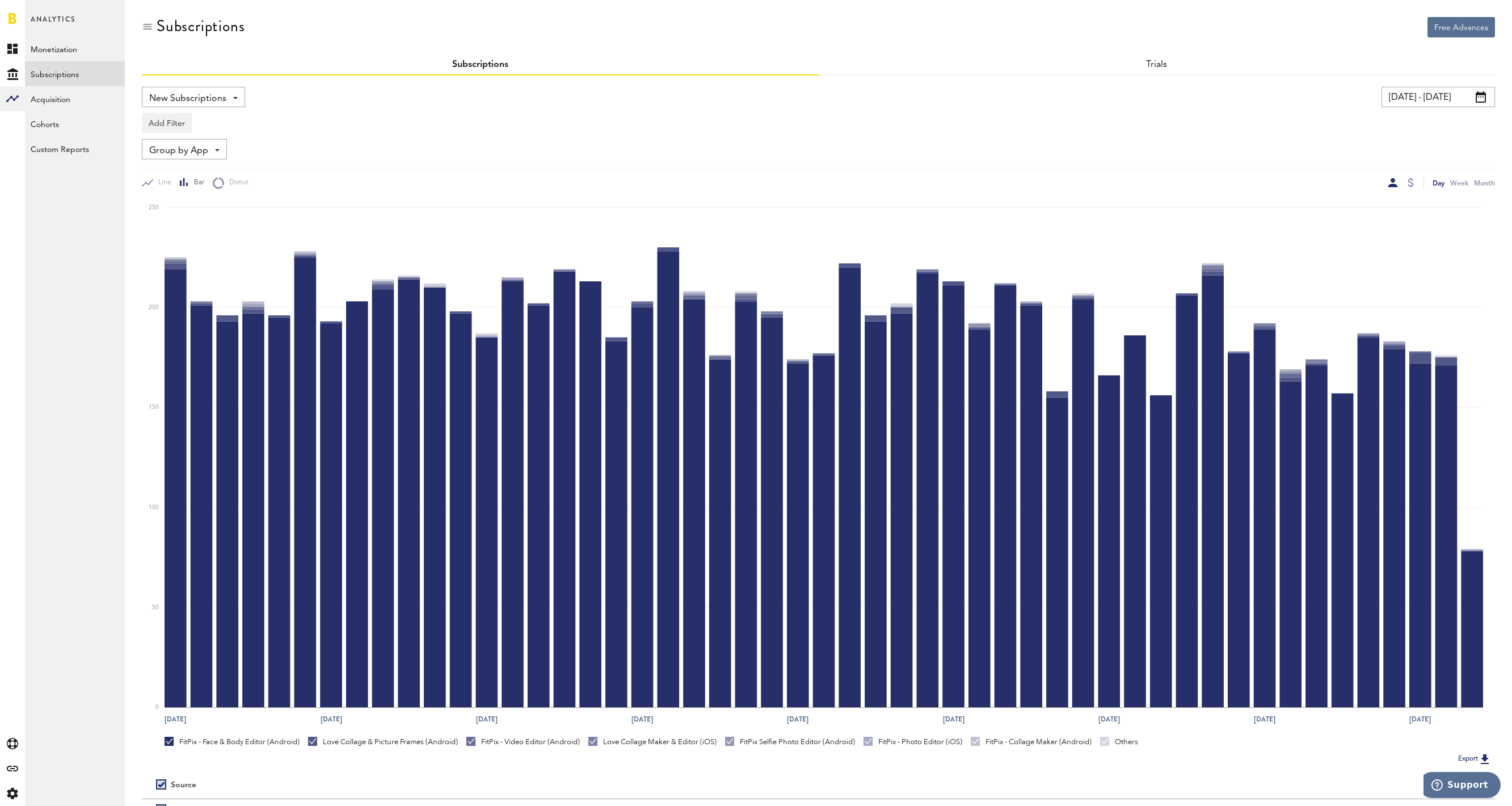
click at [16, 16] on link at bounding box center [12, 18] width 8 height 11
